Goal: Find specific page/section: Find specific page/section

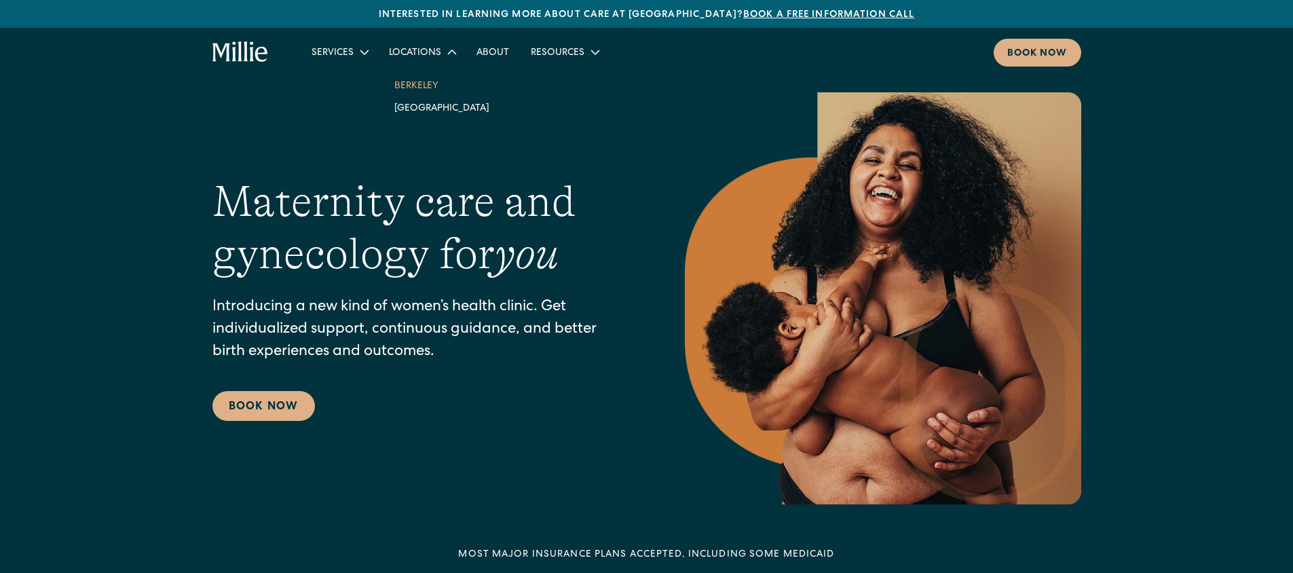
click at [432, 86] on link "Berkeley" at bounding box center [442, 85] width 117 height 22
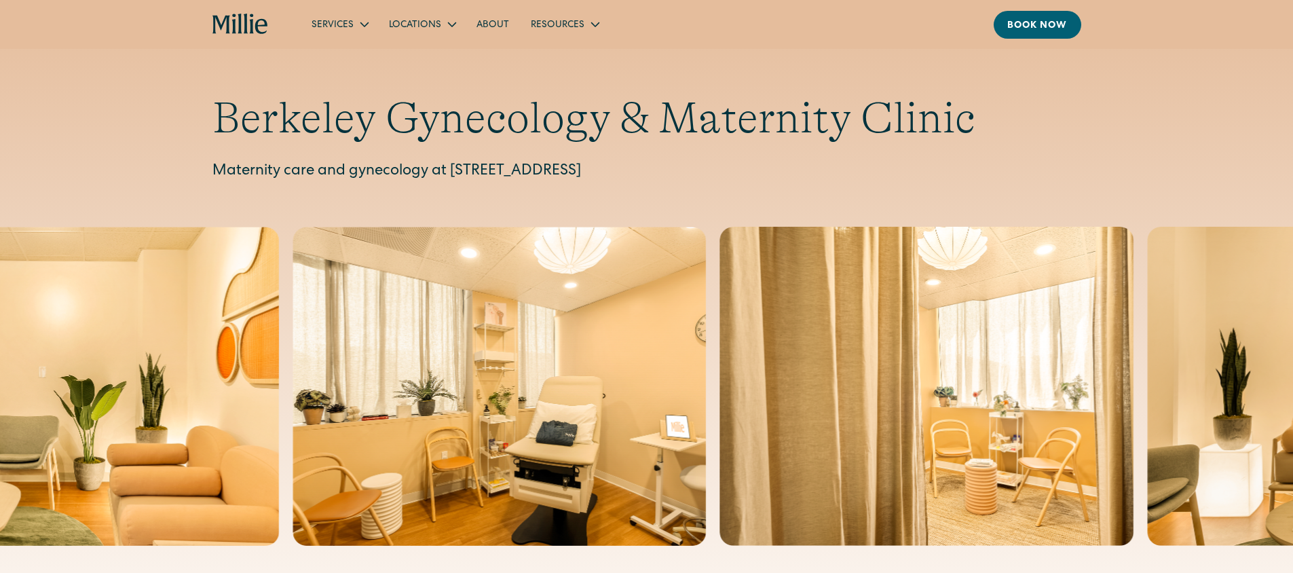
click at [697, 173] on p "Maternity care and gynecology at [STREET_ADDRESS]" at bounding box center [646, 172] width 869 height 22
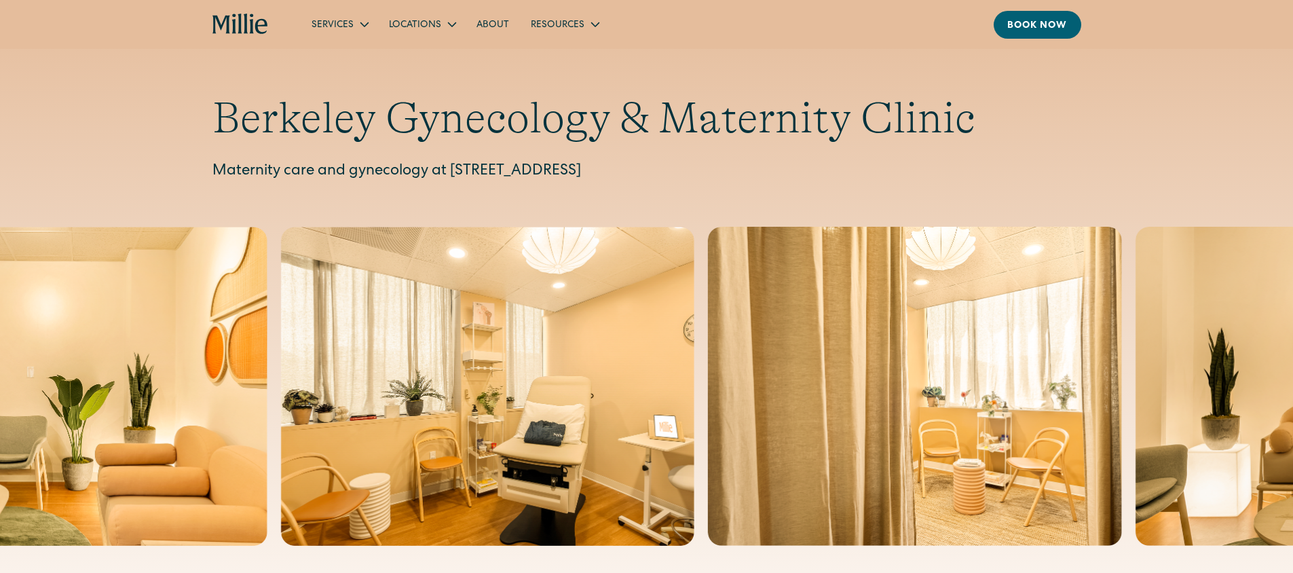
click at [697, 173] on p "Maternity care and gynecology at [STREET_ADDRESS]" at bounding box center [646, 172] width 869 height 22
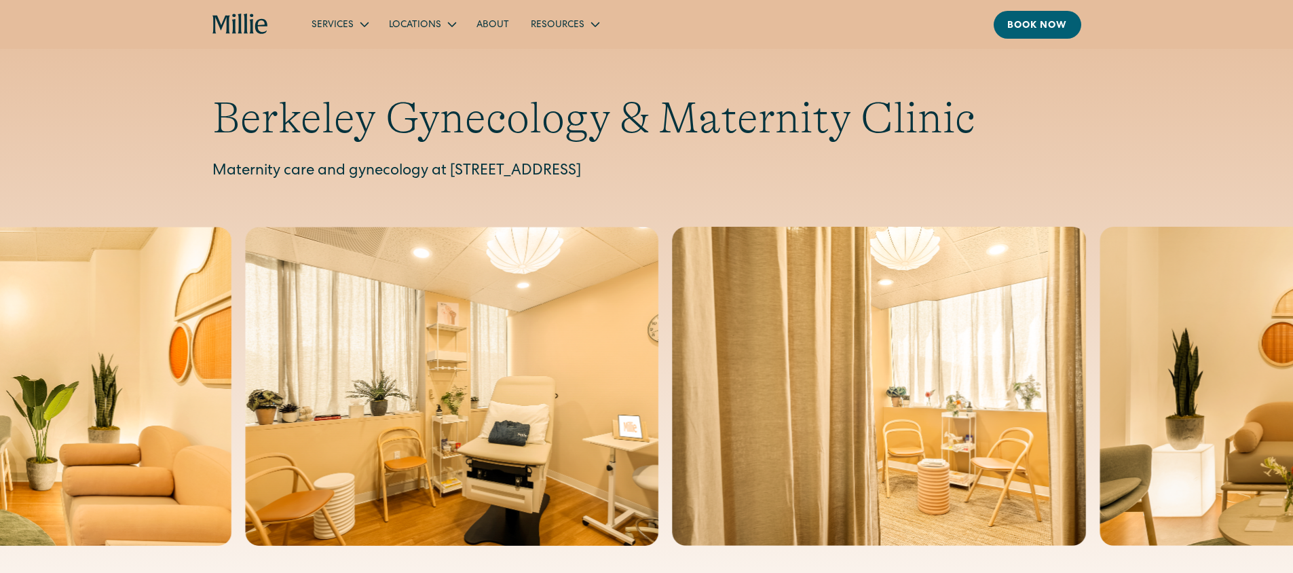
copy p "Berkeley"
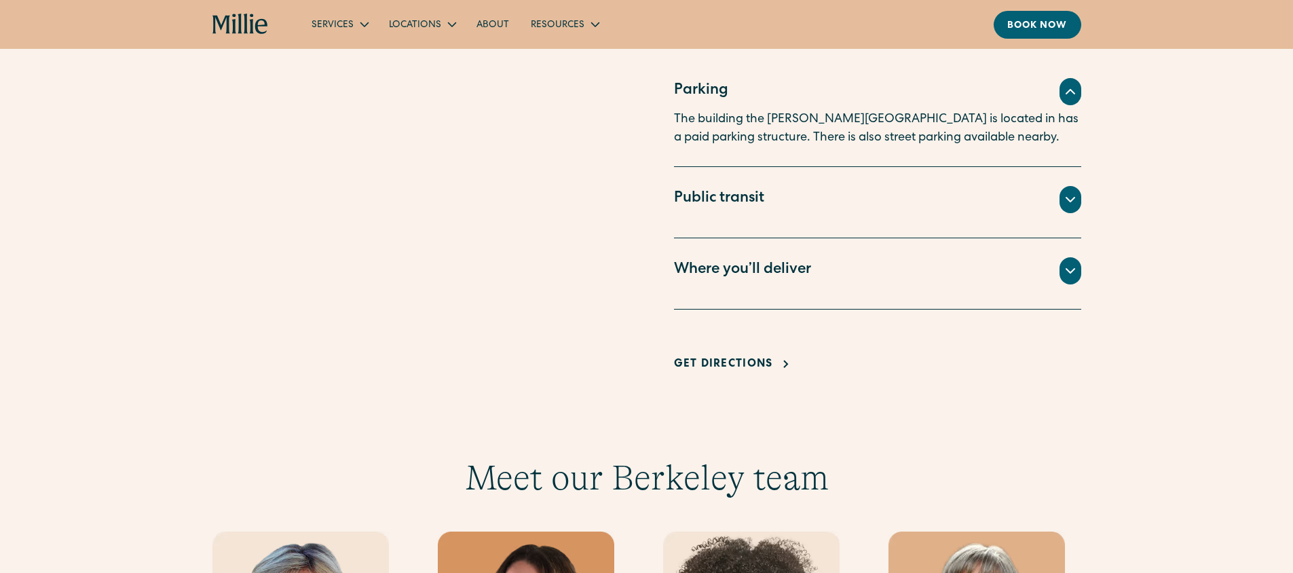
scroll to position [942, 0]
